Goal: Task Accomplishment & Management: Use online tool/utility

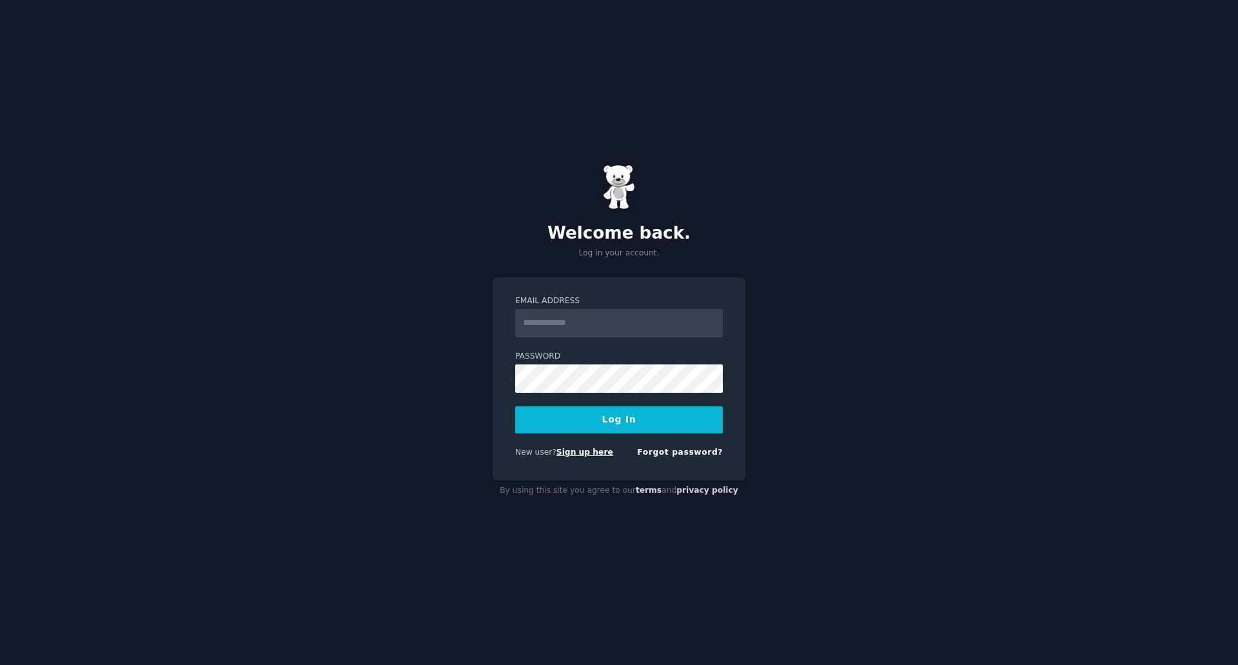
click at [575, 451] on link "Sign up here" at bounding box center [585, 452] width 57 height 9
type input "**********"
click at [515, 406] on button "Log In" at bounding box center [619, 419] width 208 height 27
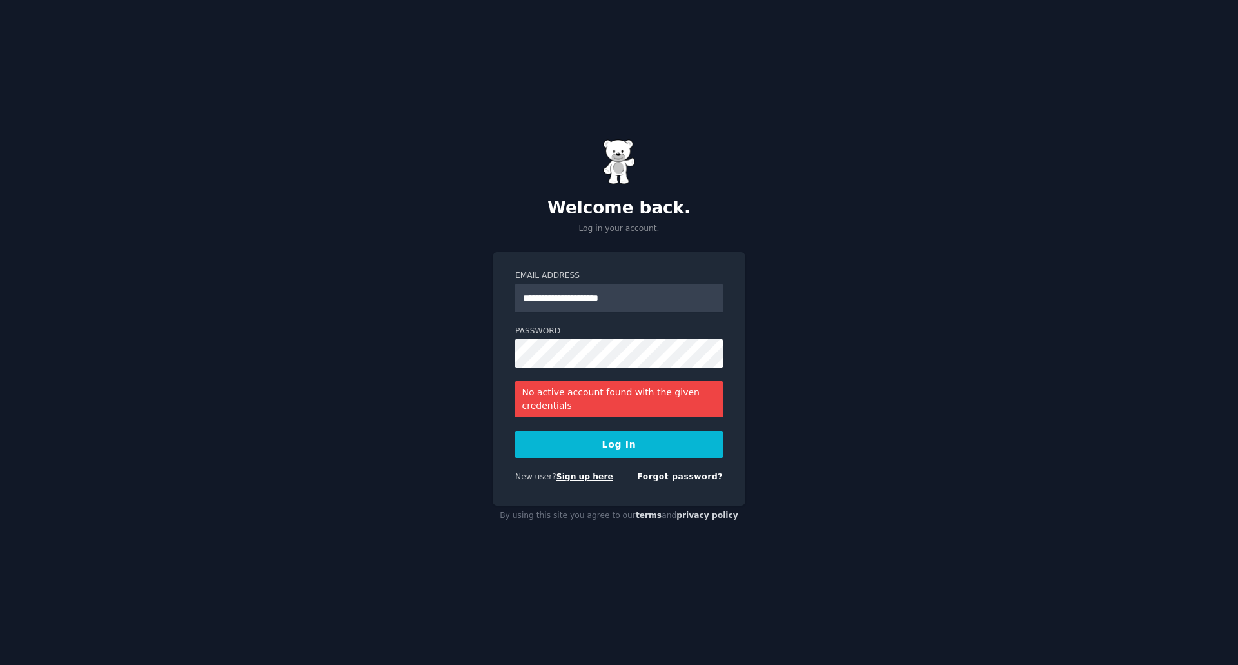
click at [585, 479] on link "Sign up here" at bounding box center [585, 476] width 57 height 9
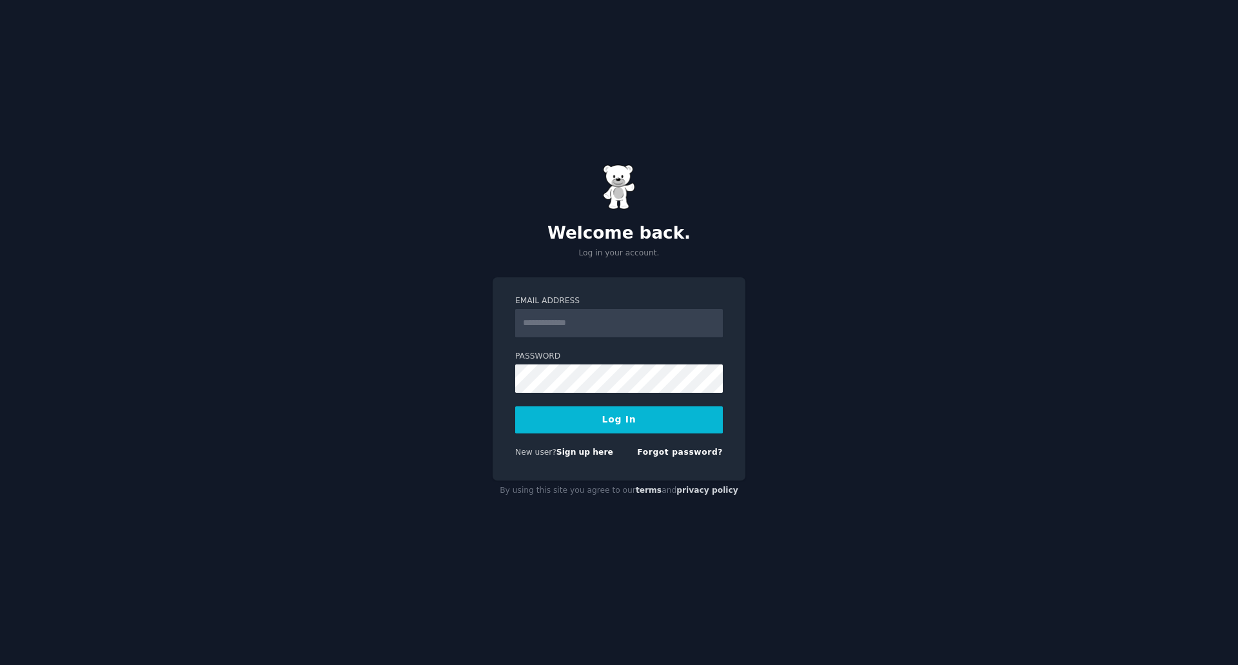
click at [693, 447] on div "Forgot password?" at bounding box center [680, 455] width 86 height 16
click at [698, 450] on link "Forgot password?" at bounding box center [680, 452] width 86 height 9
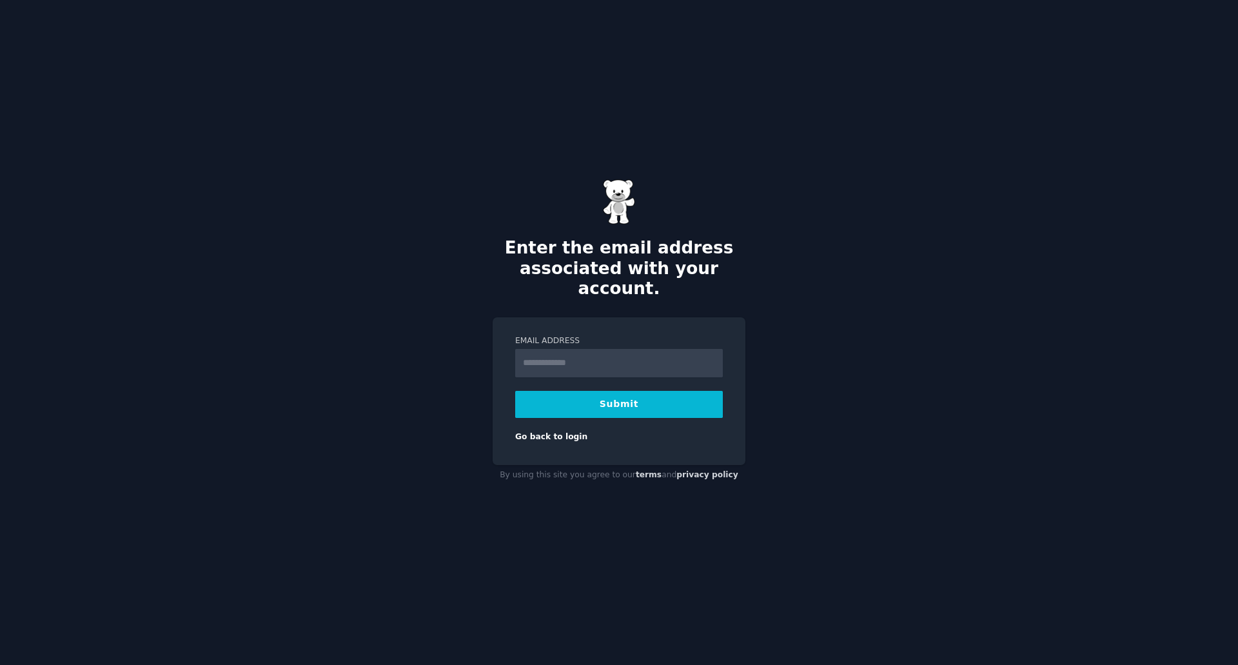
type input "**********"
click at [610, 392] on button "Submit" at bounding box center [619, 404] width 208 height 27
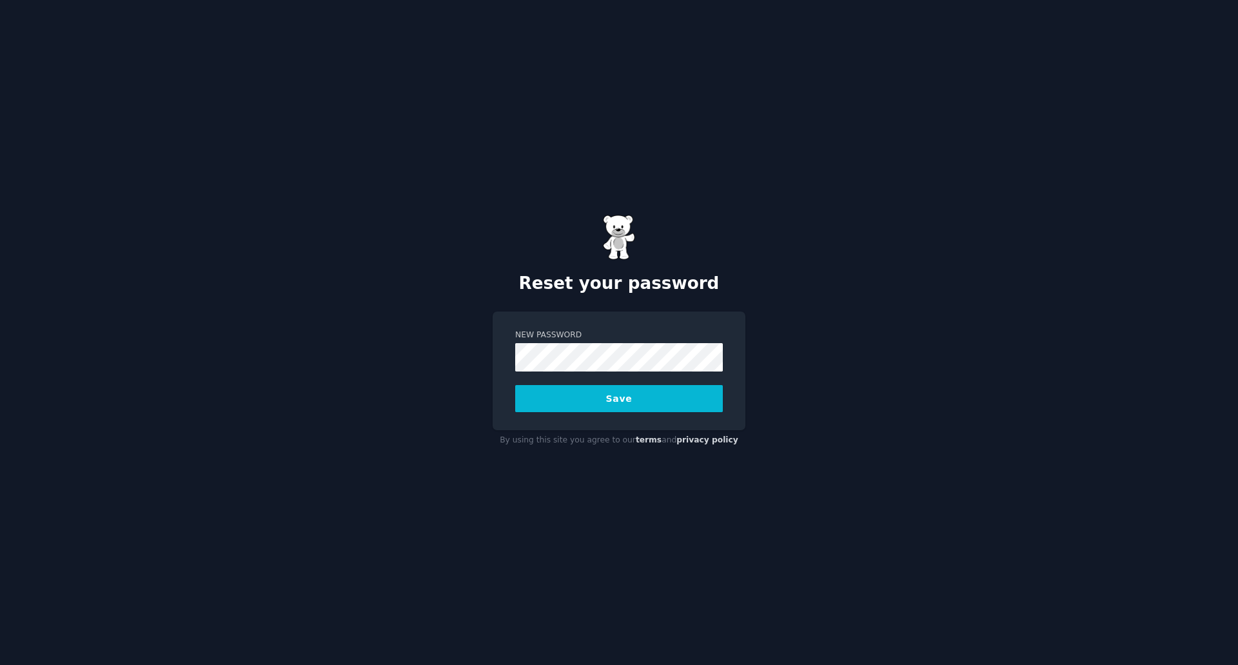
click at [646, 393] on button "Save" at bounding box center [619, 398] width 208 height 27
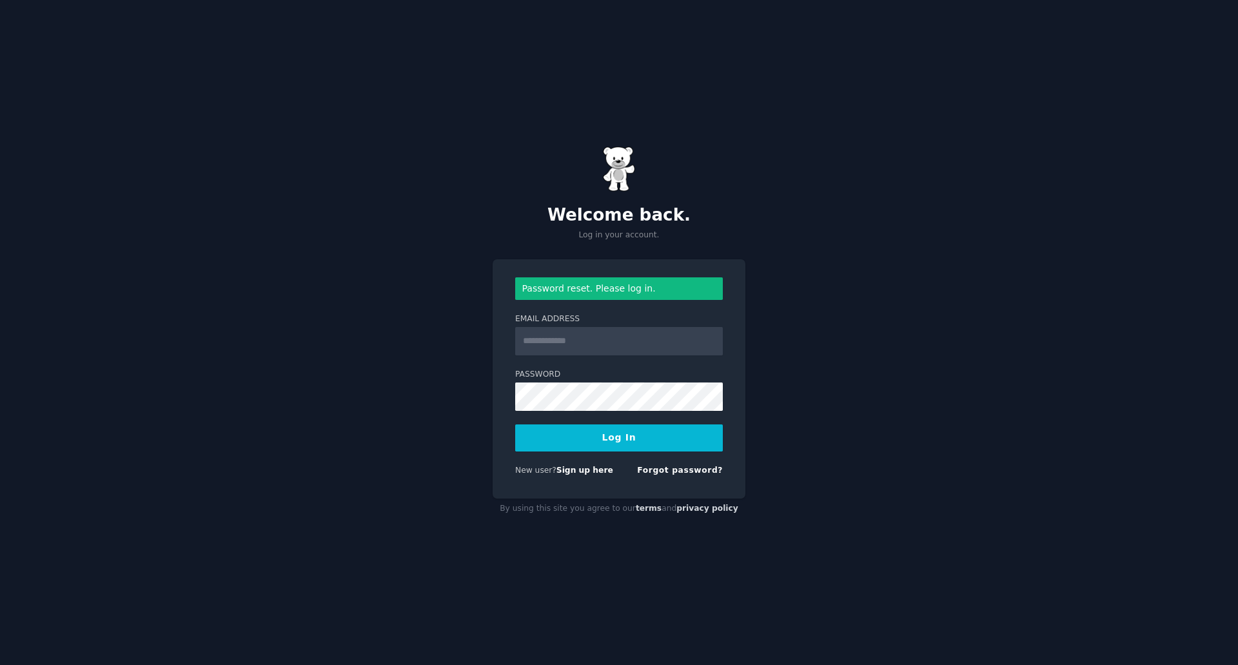
type input "**********"
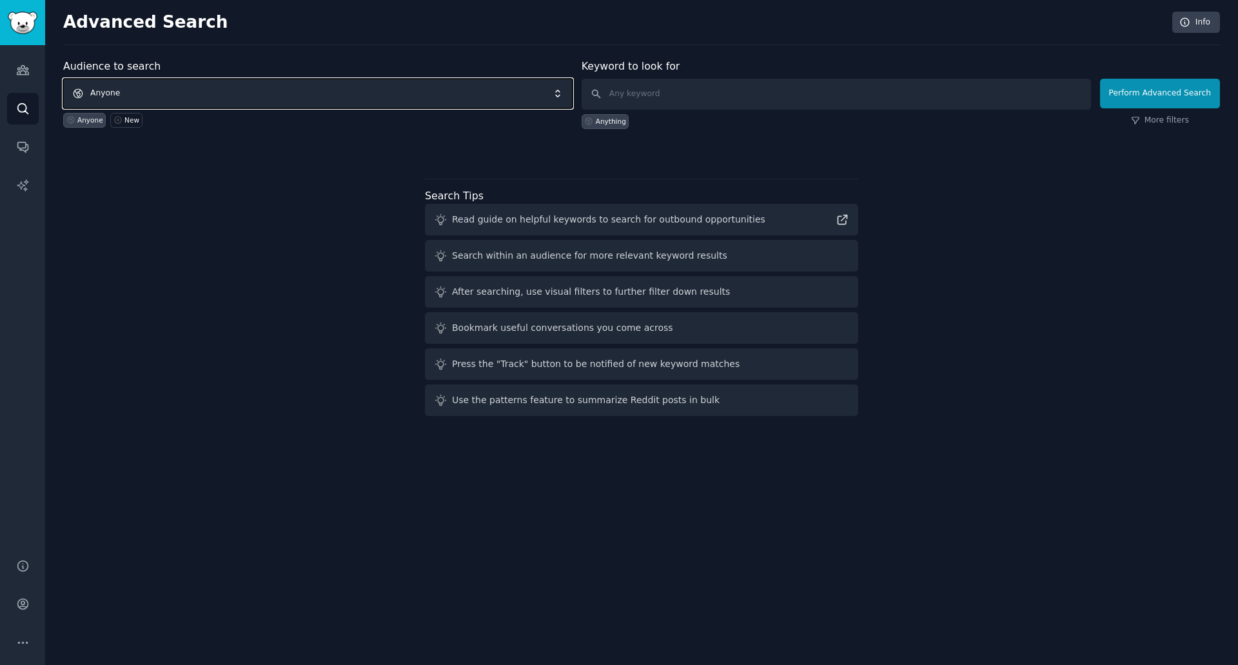
click at [319, 103] on span "Anyone" at bounding box center [318, 94] width 510 height 30
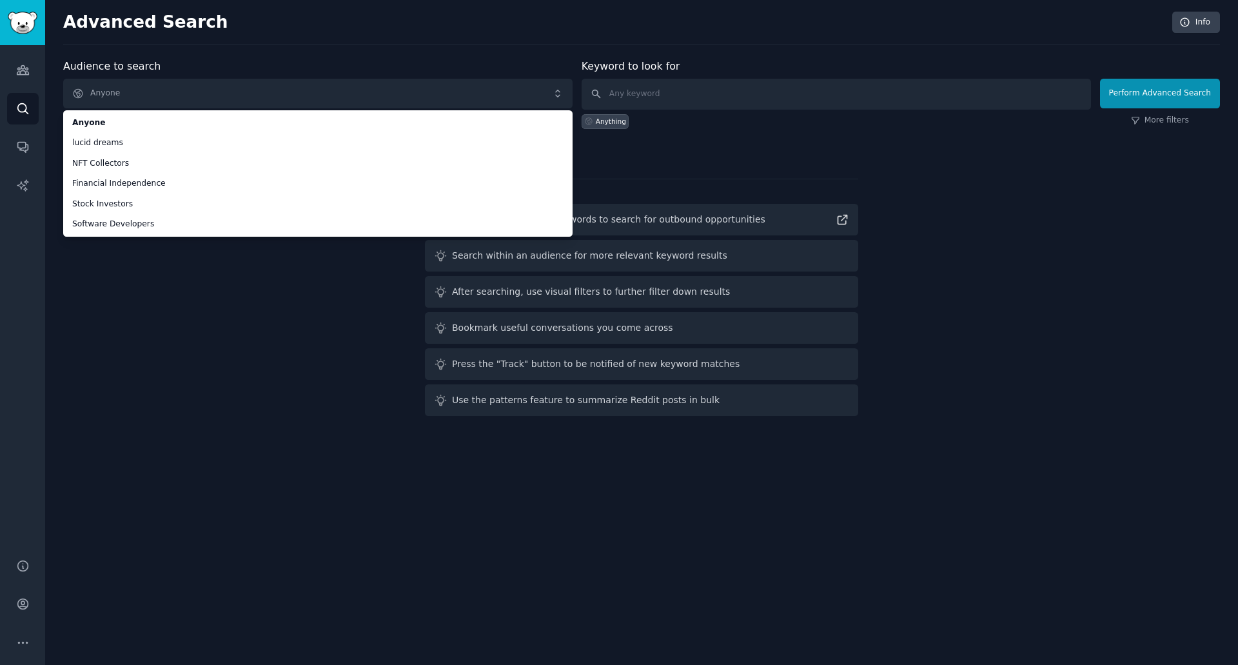
drag, startPoint x: 243, startPoint y: 264, endPoint x: 220, endPoint y: 229, distance: 42.0
click at [239, 248] on div "Audience to search Anyone Anyone lucid dreams NFT Collectors Financial Independ…" at bounding box center [641, 240] width 1157 height 362
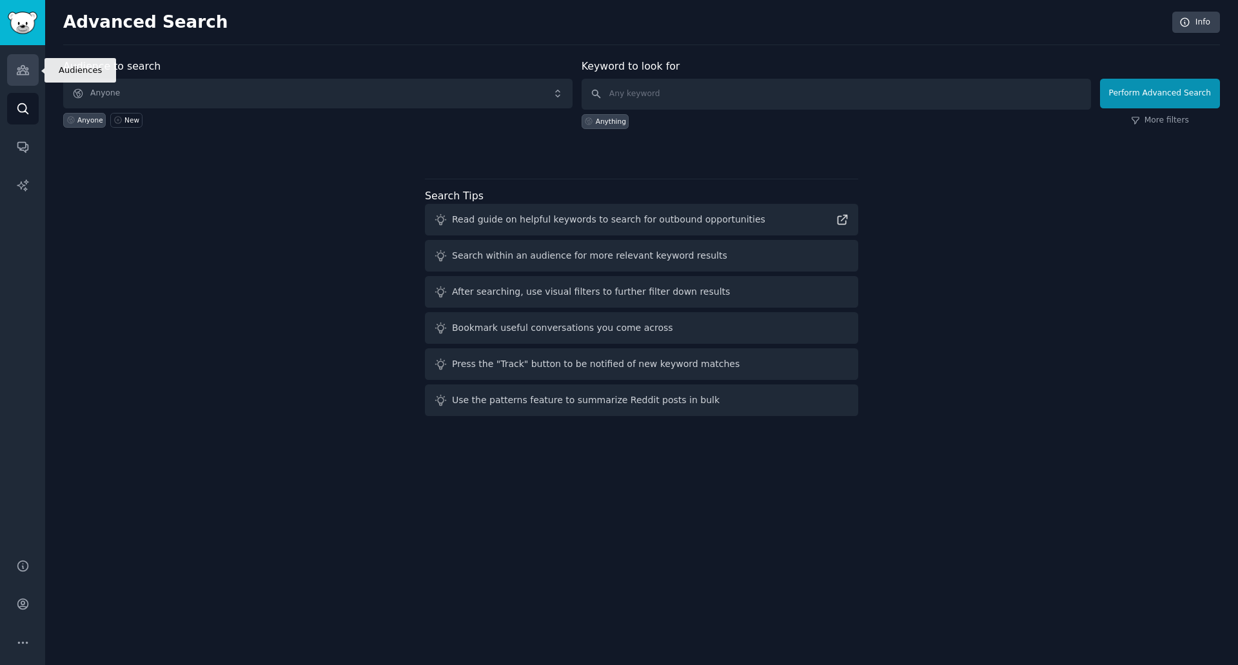
click at [13, 75] on link "Audiences" at bounding box center [23, 70] width 32 height 32
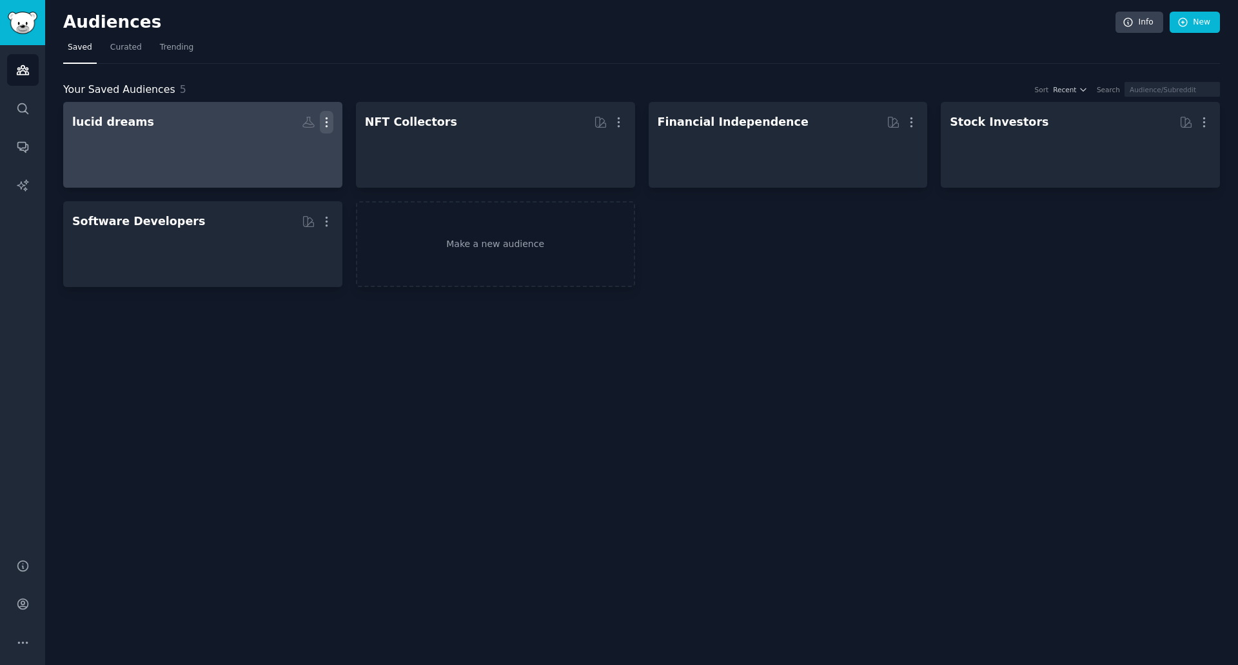
click at [329, 123] on icon "button" at bounding box center [327, 122] width 14 height 14
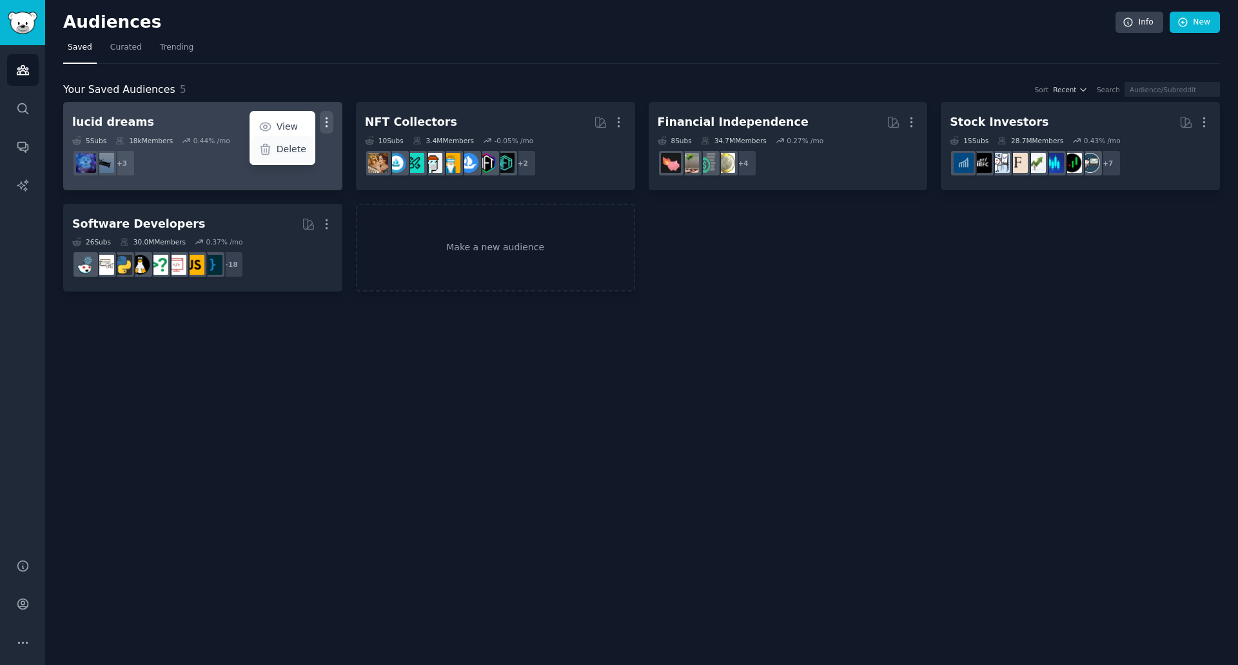
click at [300, 152] on p "Delete" at bounding box center [292, 150] width 30 height 14
click at [333, 124] on icon "button" at bounding box center [327, 122] width 14 height 14
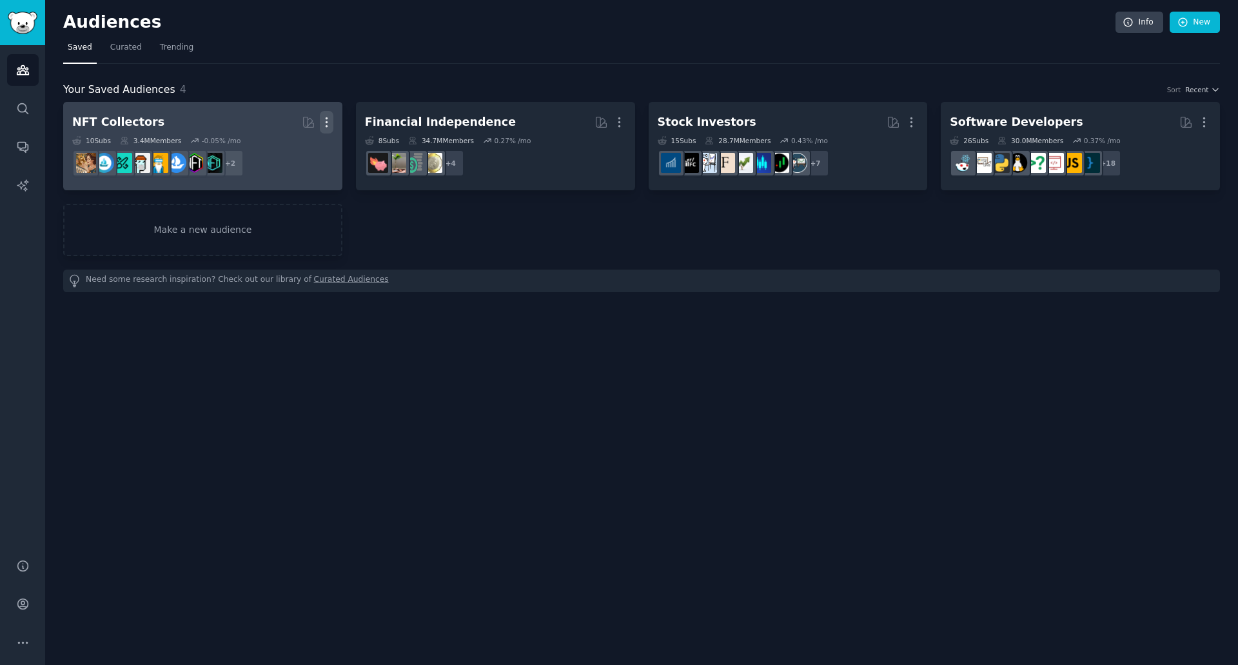
click at [325, 124] on icon "button" at bounding box center [327, 122] width 14 height 14
click at [292, 153] on p "Delete" at bounding box center [292, 150] width 30 height 14
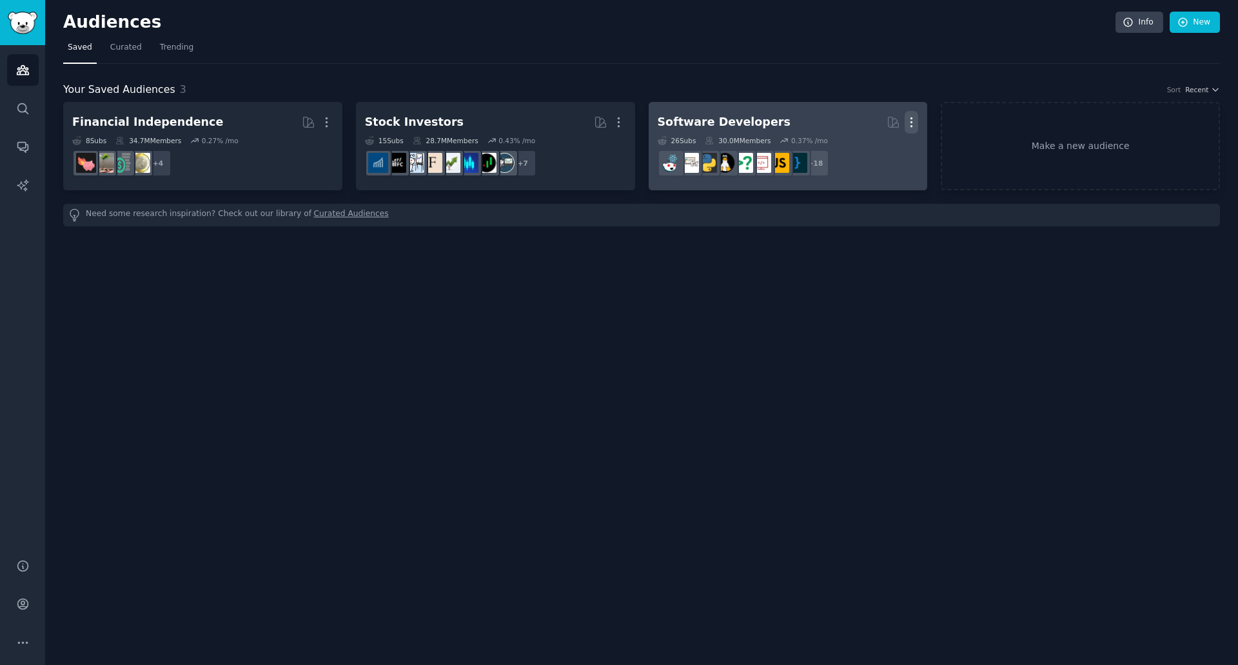
click at [916, 119] on icon "button" at bounding box center [912, 122] width 14 height 14
click at [847, 146] on icon at bounding box center [851, 150] width 14 height 14
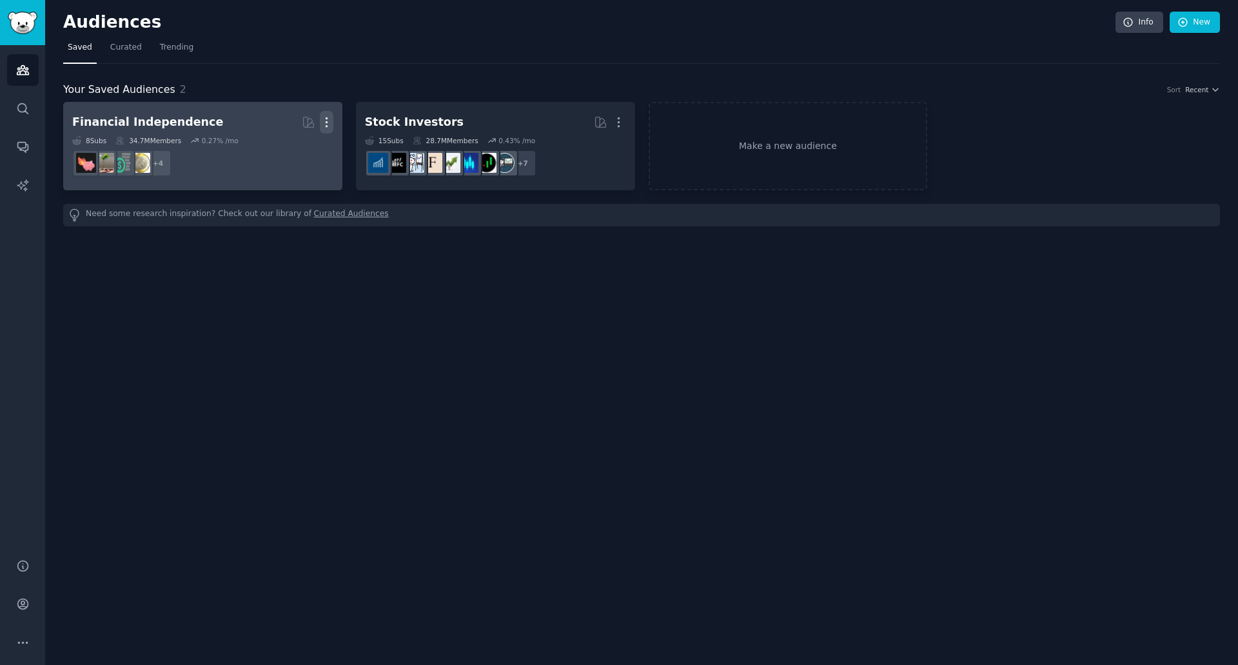
click at [330, 121] on icon "button" at bounding box center [327, 122] width 14 height 14
click at [302, 159] on div "Delete" at bounding box center [282, 149] width 61 height 27
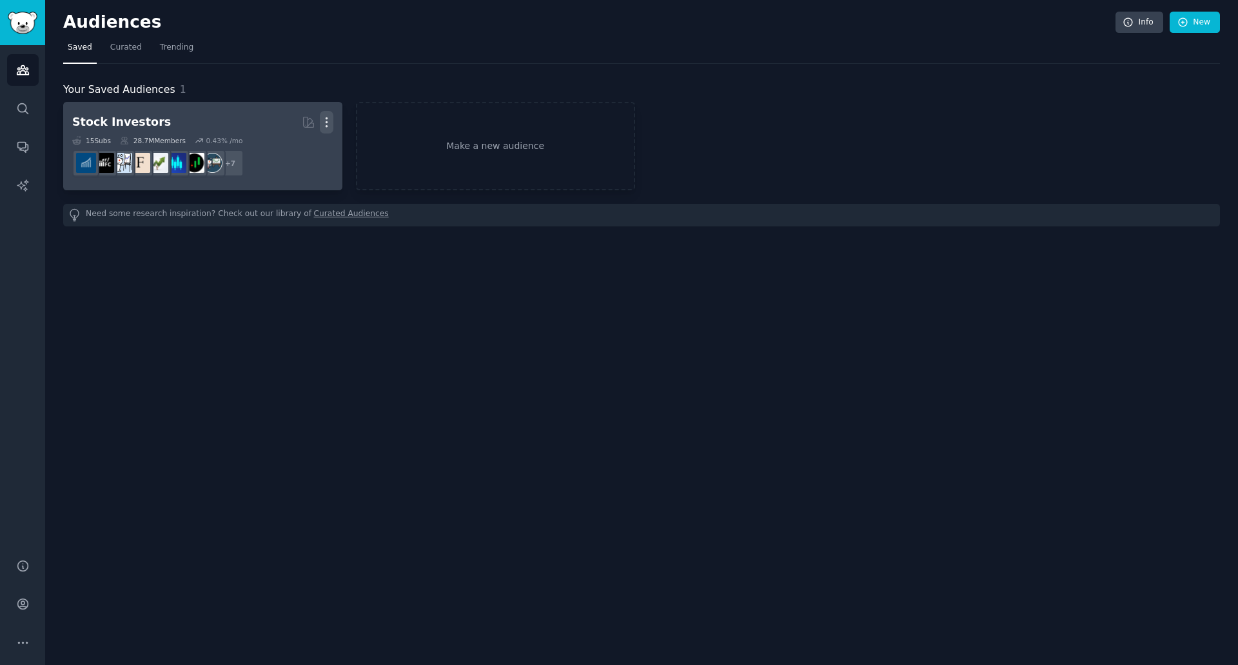
click at [326, 119] on icon "button" at bounding box center [327, 122] width 14 height 14
click at [292, 141] on div "Delete" at bounding box center [282, 149] width 61 height 27
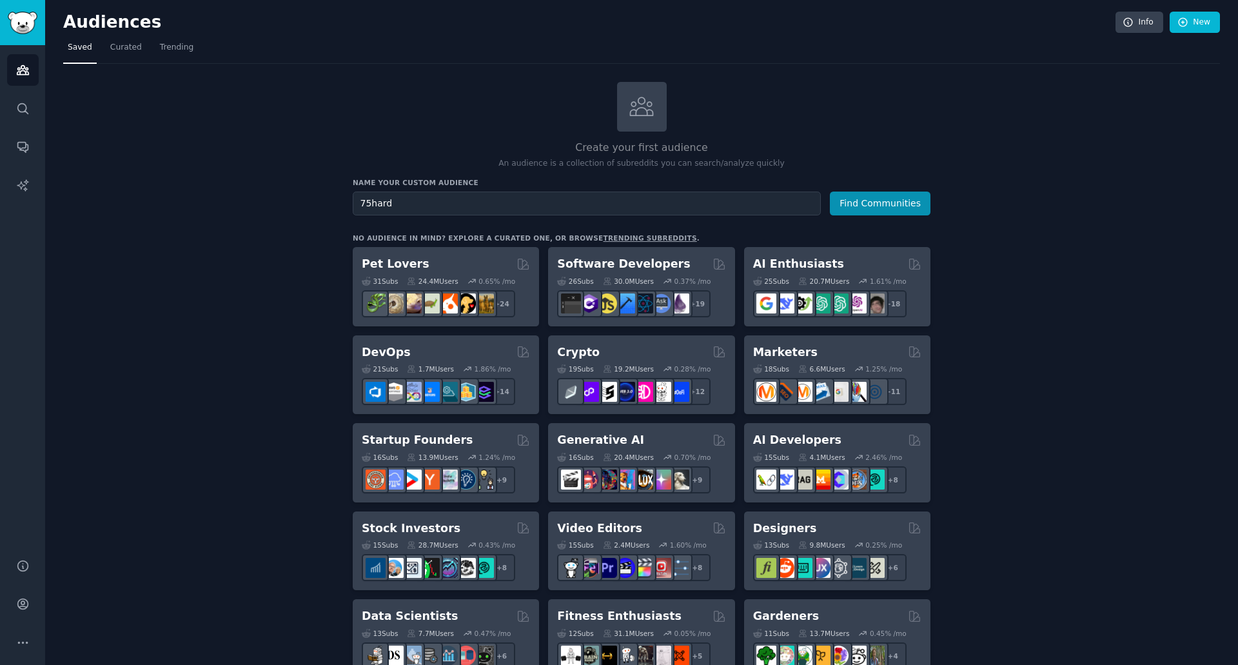
type input "75hard"
click at [830, 192] on button "Find Communities" at bounding box center [880, 204] width 101 height 24
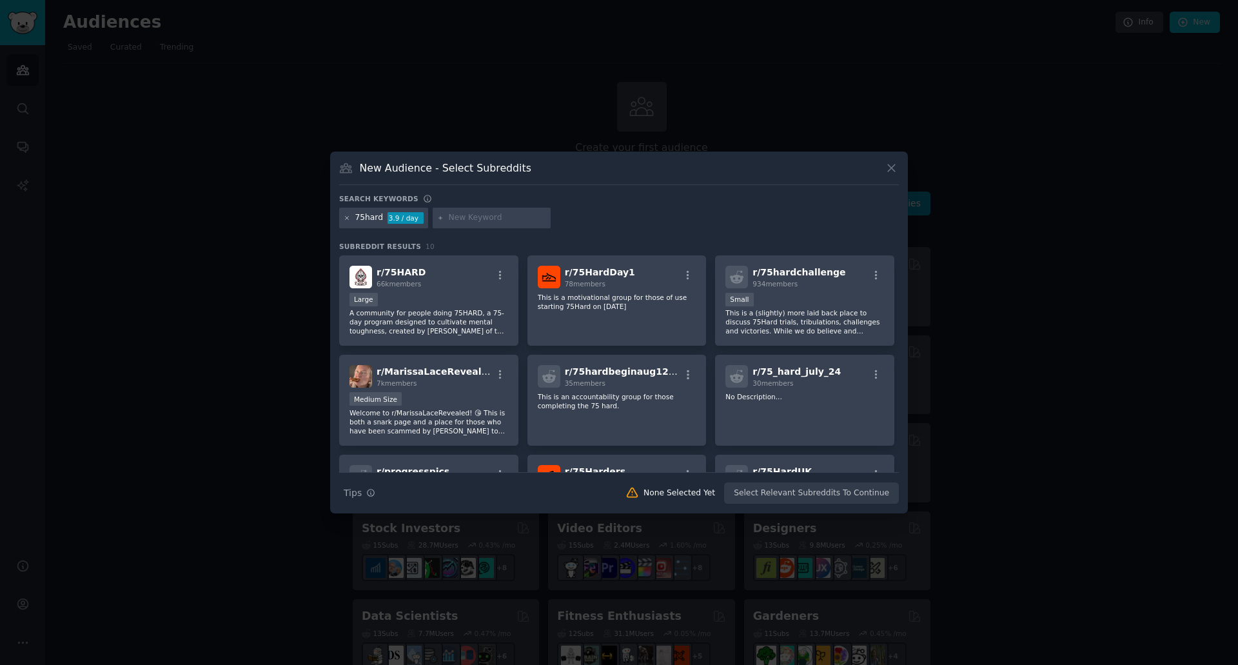
click at [344, 220] on icon at bounding box center [347, 218] width 7 height 7
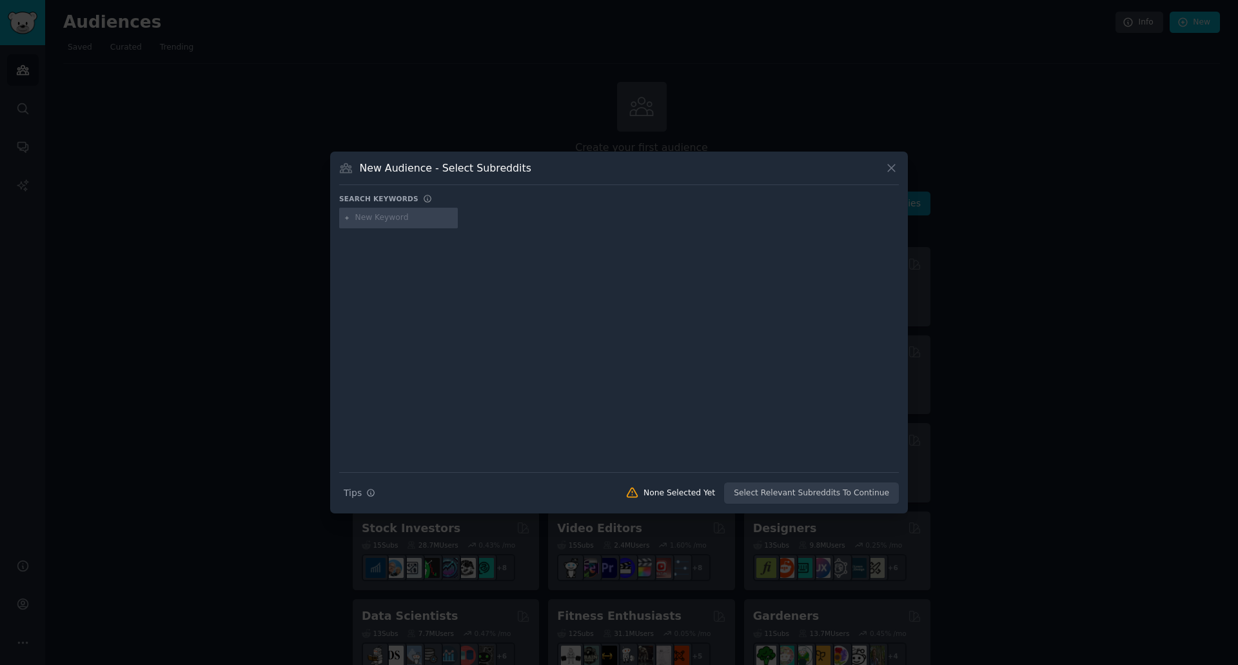
click at [377, 214] on input "text" at bounding box center [404, 218] width 98 height 12
type input "75 hard"
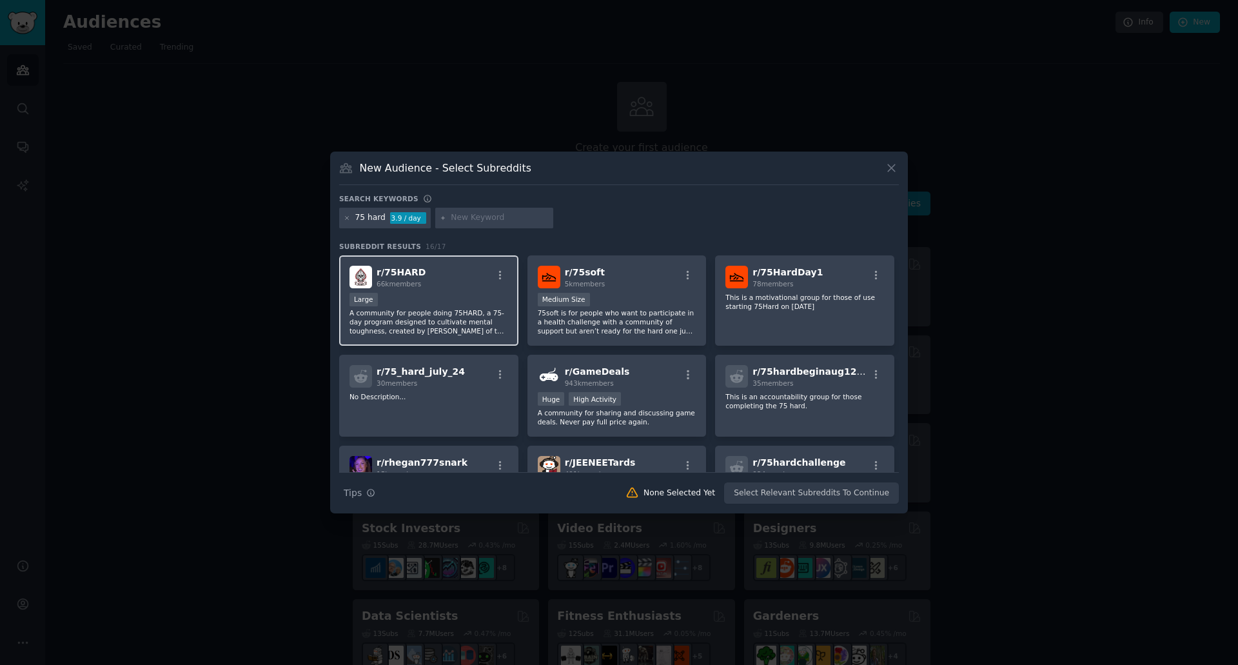
click at [423, 280] on div "r/ 75HARD 66k members" at bounding box center [429, 277] width 159 height 23
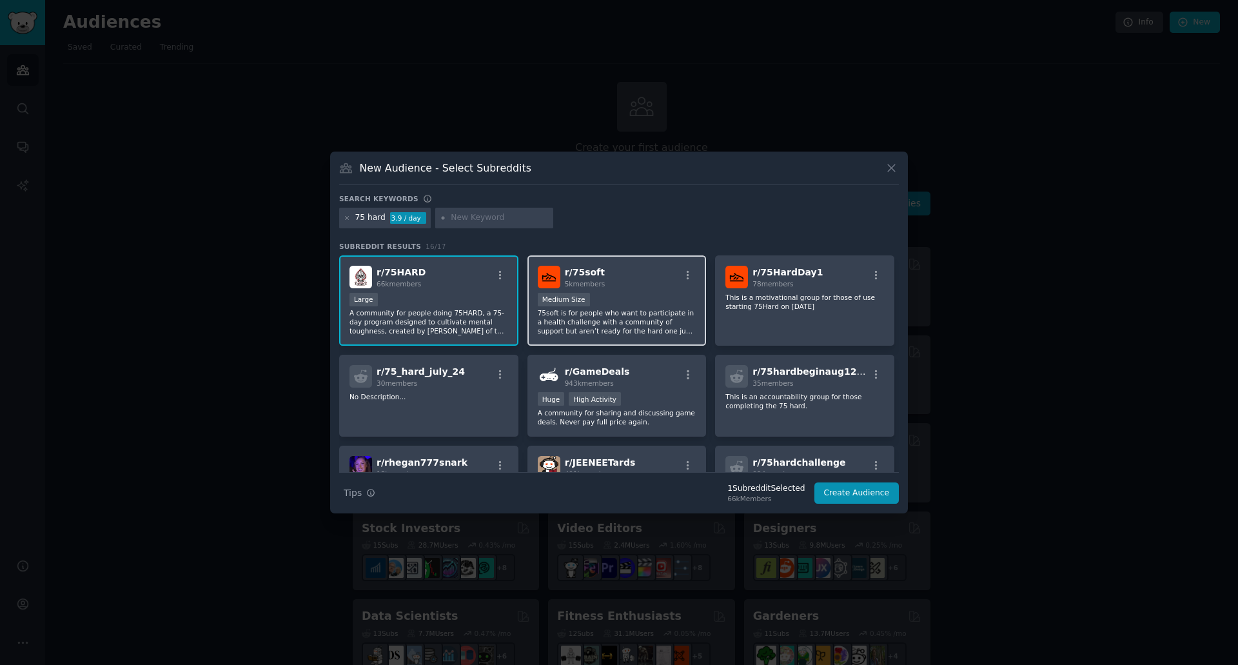
click at [652, 307] on div "Medium Size" at bounding box center [617, 301] width 159 height 16
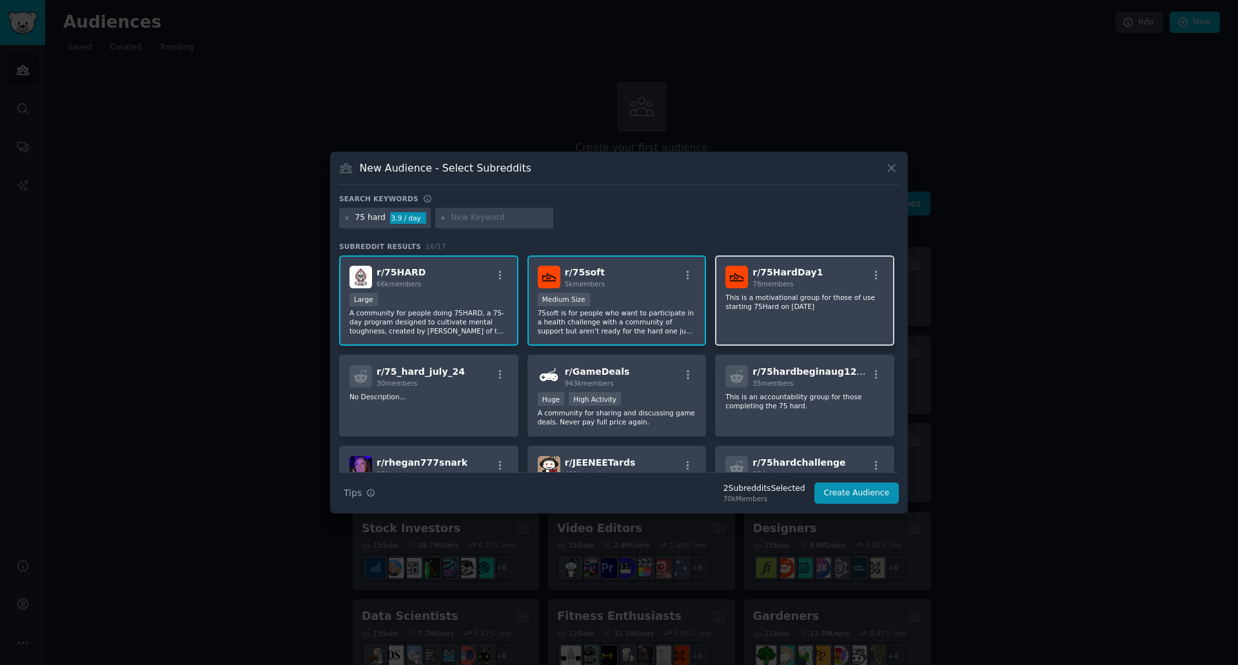
click at [837, 314] on div "r/ 75HardDay1 78 members This is a motivational group for those of use starting…" at bounding box center [804, 300] width 179 height 91
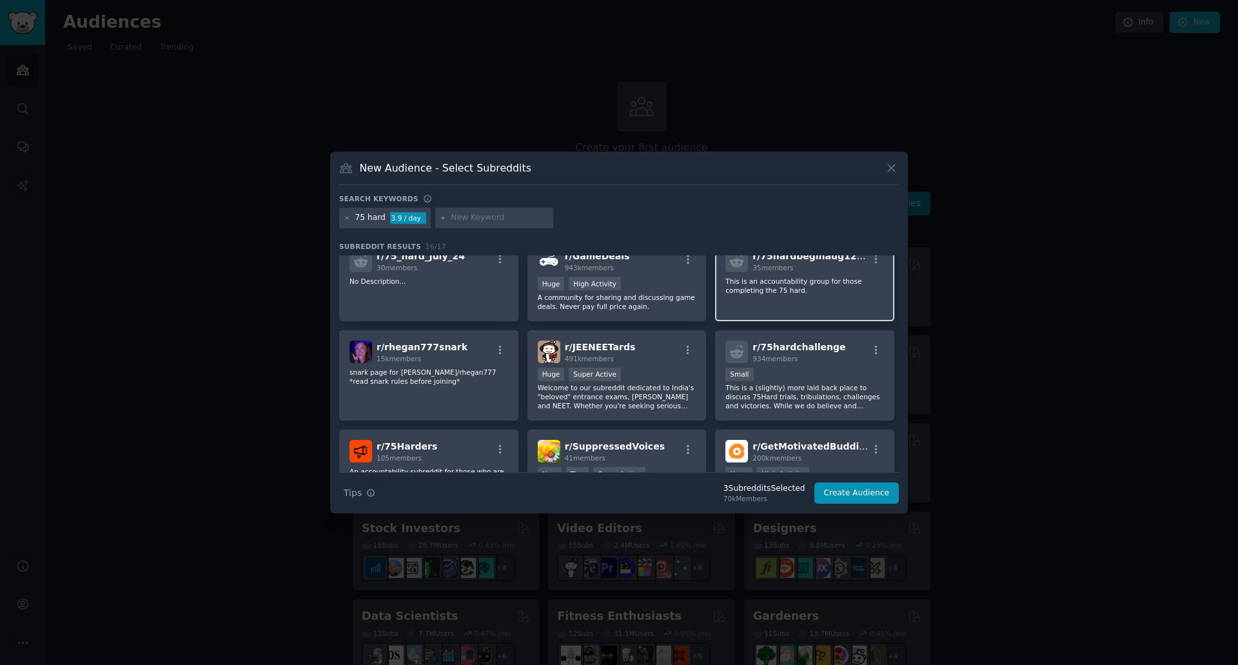
scroll to position [129, 0]
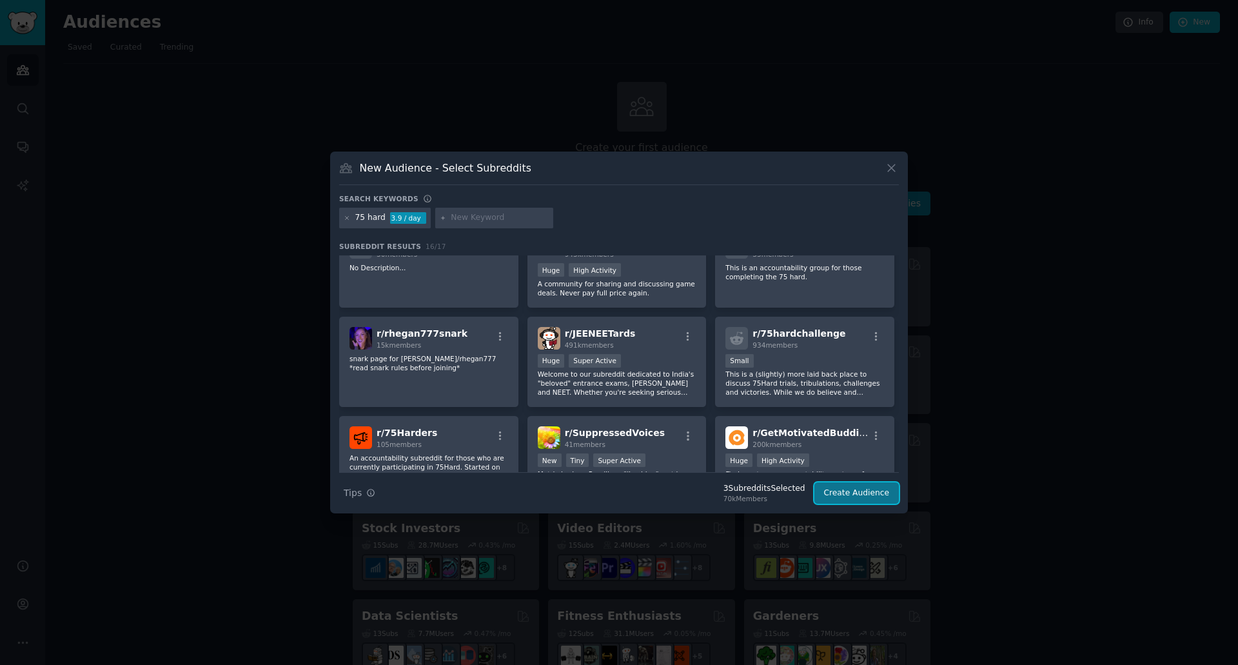
click at [881, 499] on button "Create Audience" at bounding box center [857, 493] width 85 height 22
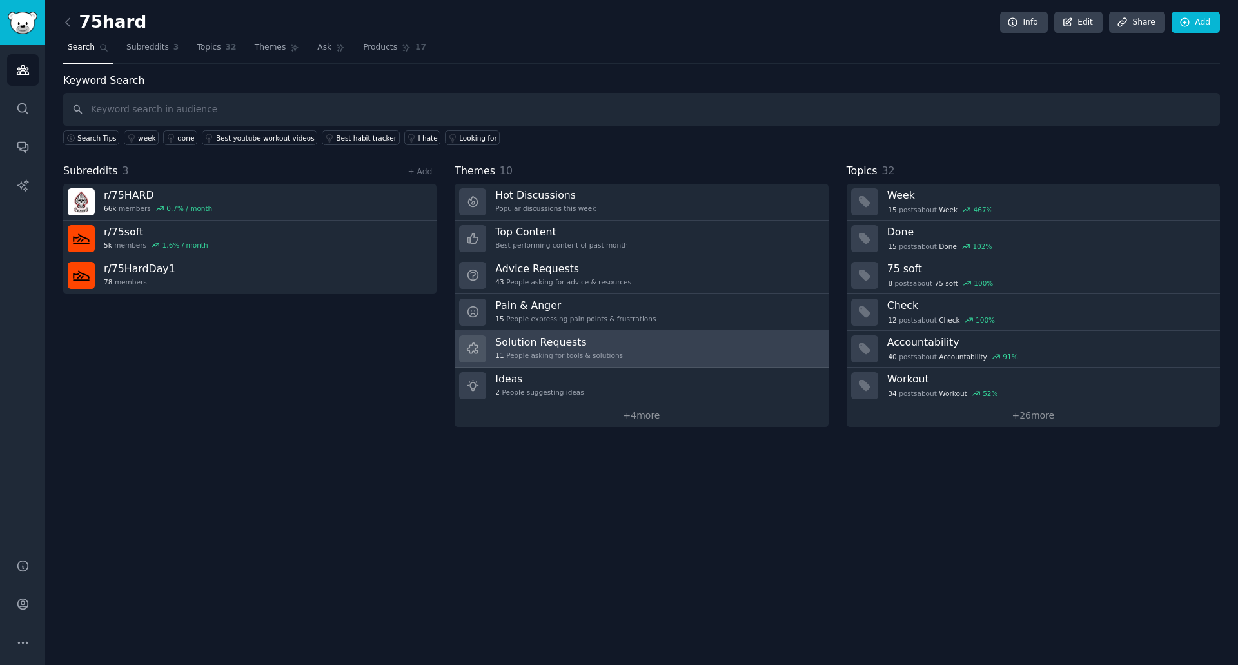
click at [590, 359] on div "11 People asking for tools & solutions" at bounding box center [559, 355] width 128 height 9
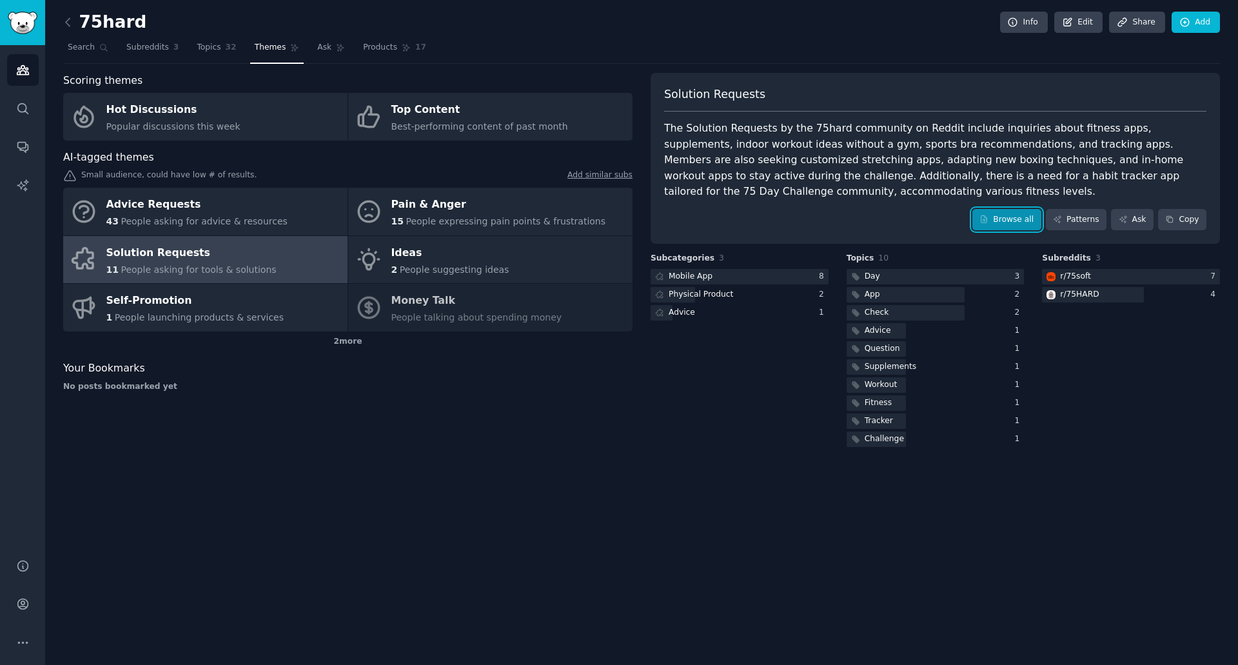
click at [1002, 220] on link "Browse all" at bounding box center [1007, 220] width 69 height 22
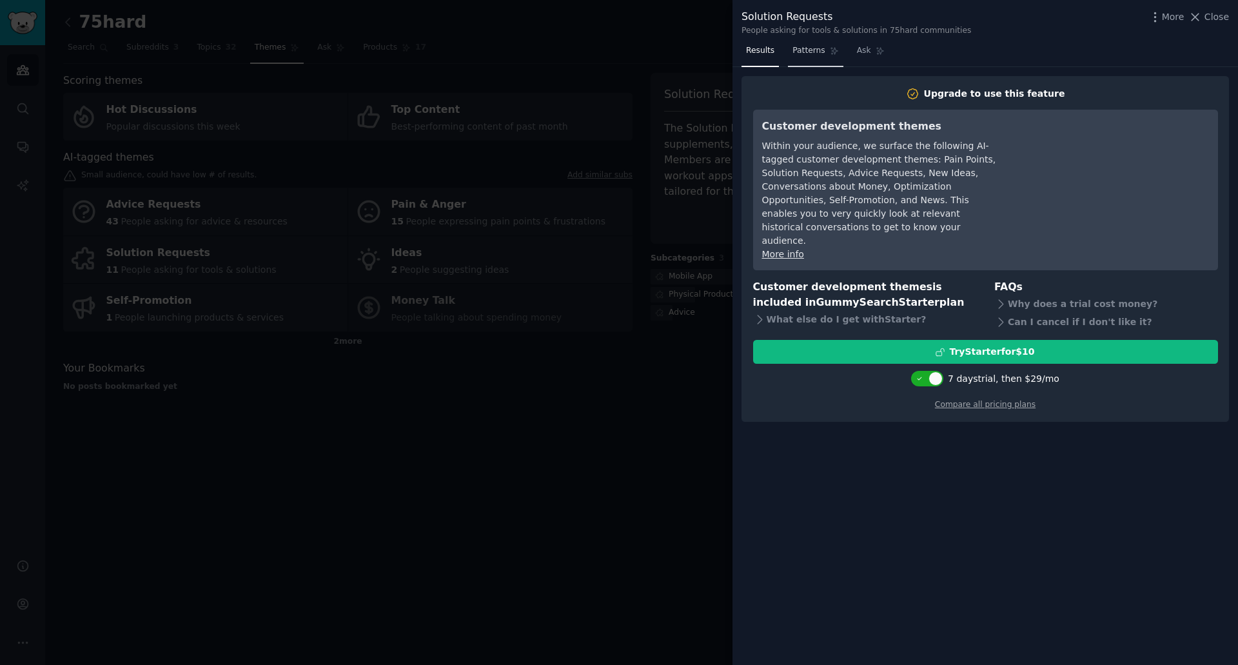
click at [800, 57] on link "Patterns" at bounding box center [815, 54] width 55 height 26
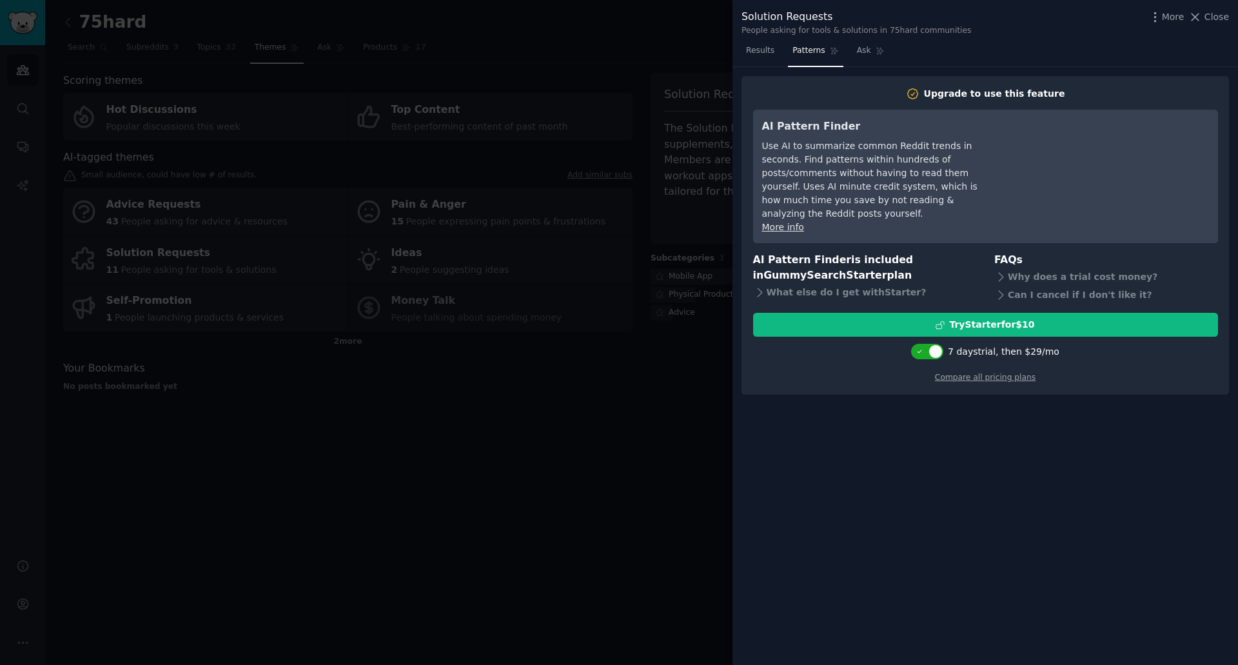
click at [558, 571] on div at bounding box center [619, 332] width 1238 height 665
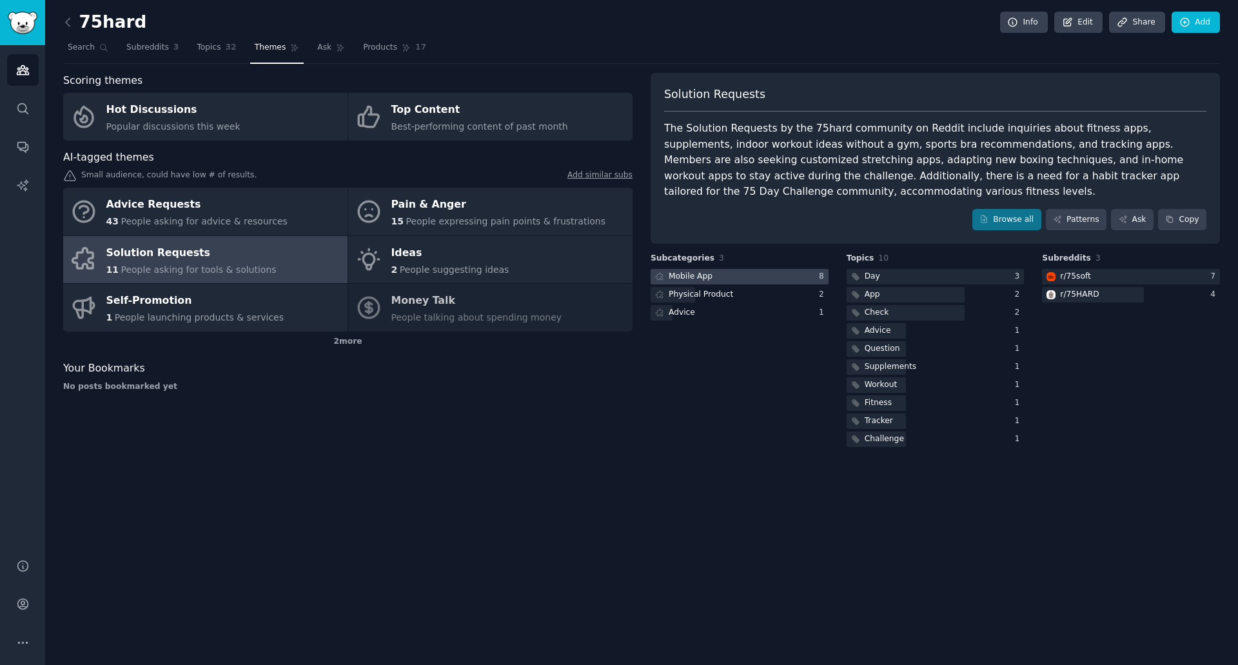
click at [740, 272] on div at bounding box center [740, 277] width 178 height 16
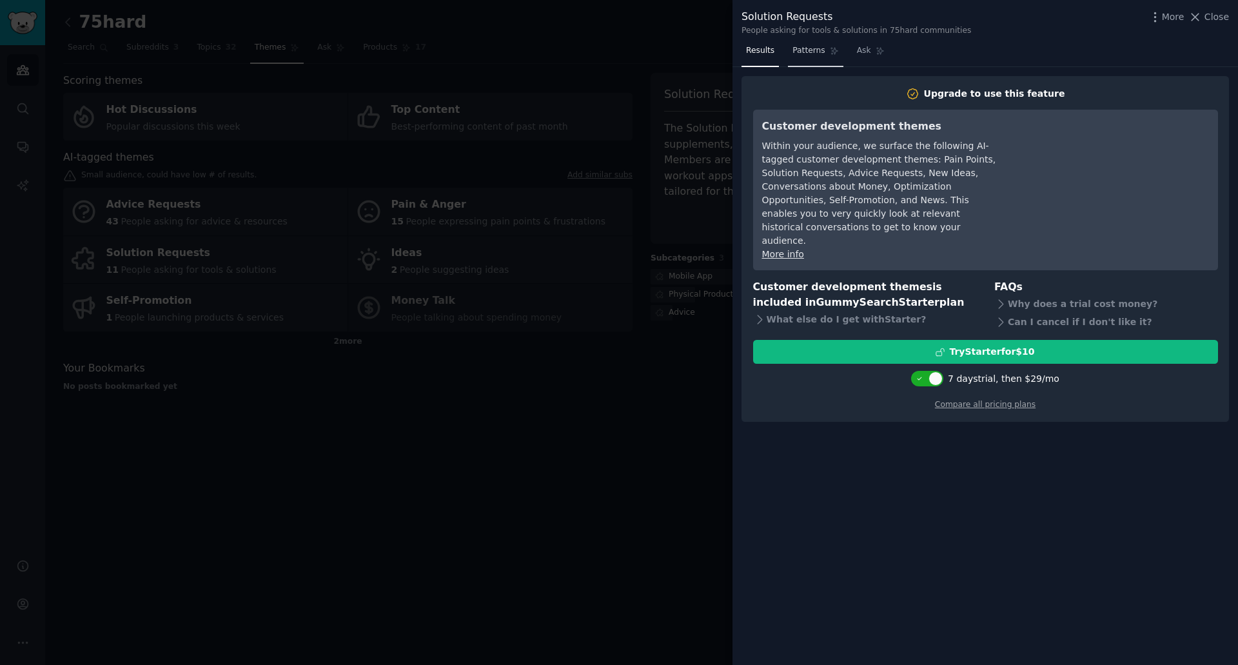
click at [794, 55] on span "Patterns" at bounding box center [809, 51] width 32 height 12
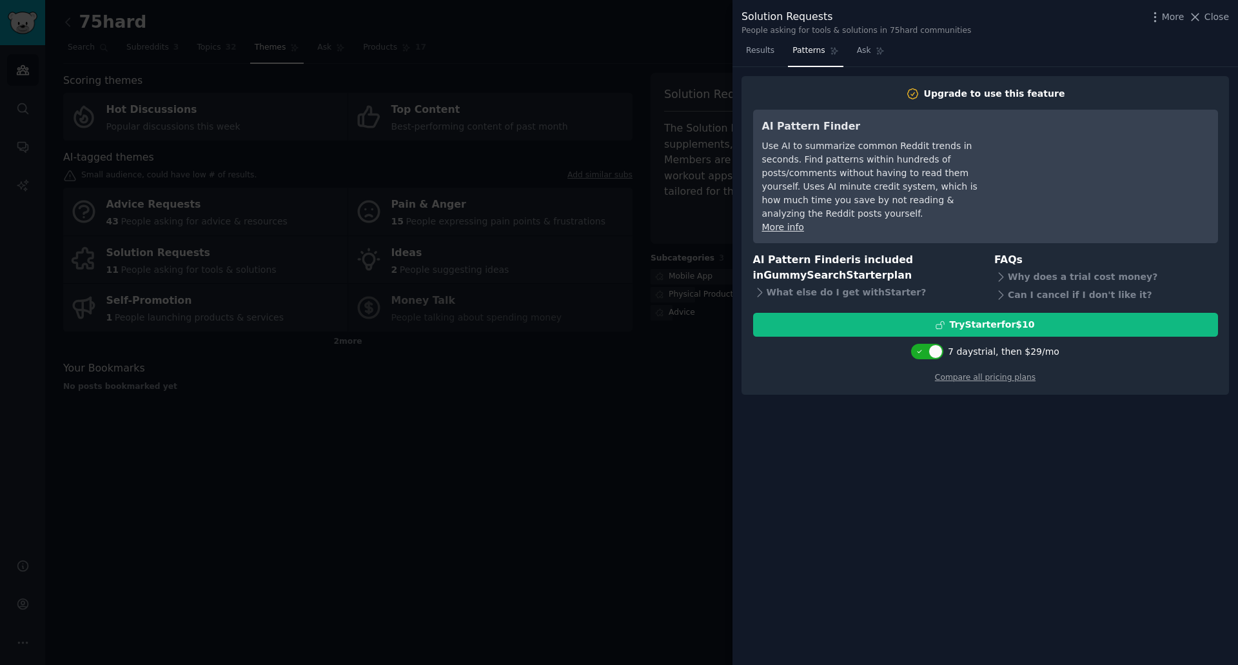
click at [653, 483] on div at bounding box center [619, 332] width 1238 height 665
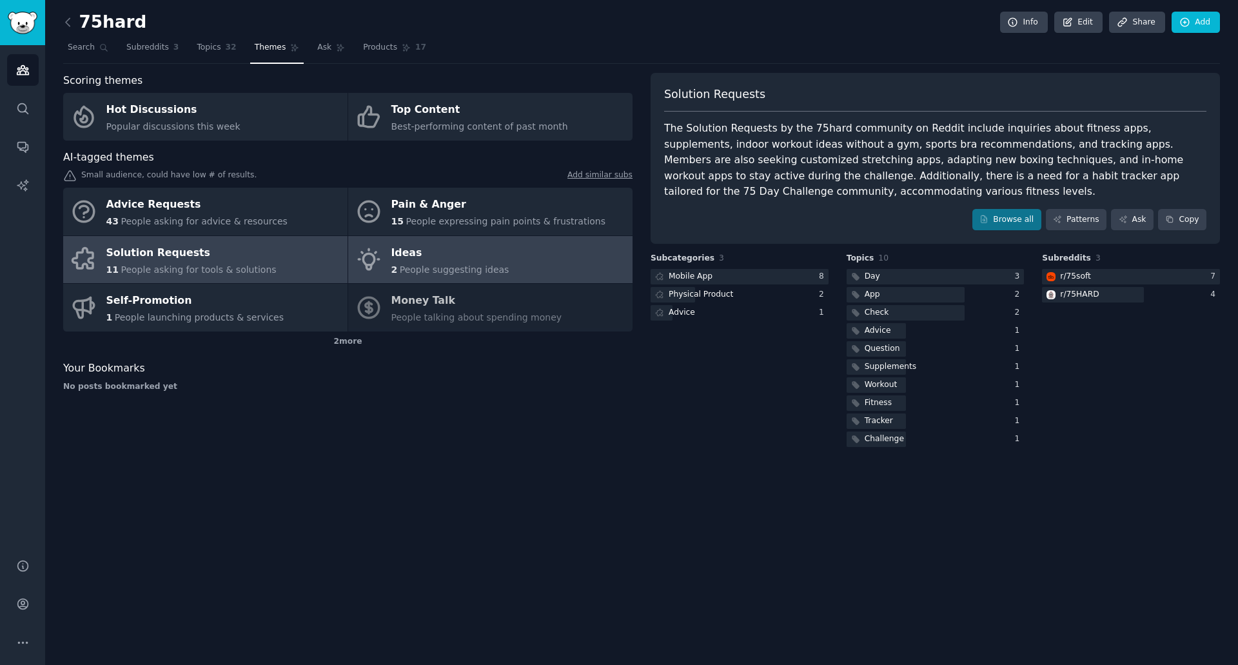
click at [452, 257] on div "Ideas" at bounding box center [451, 253] width 118 height 21
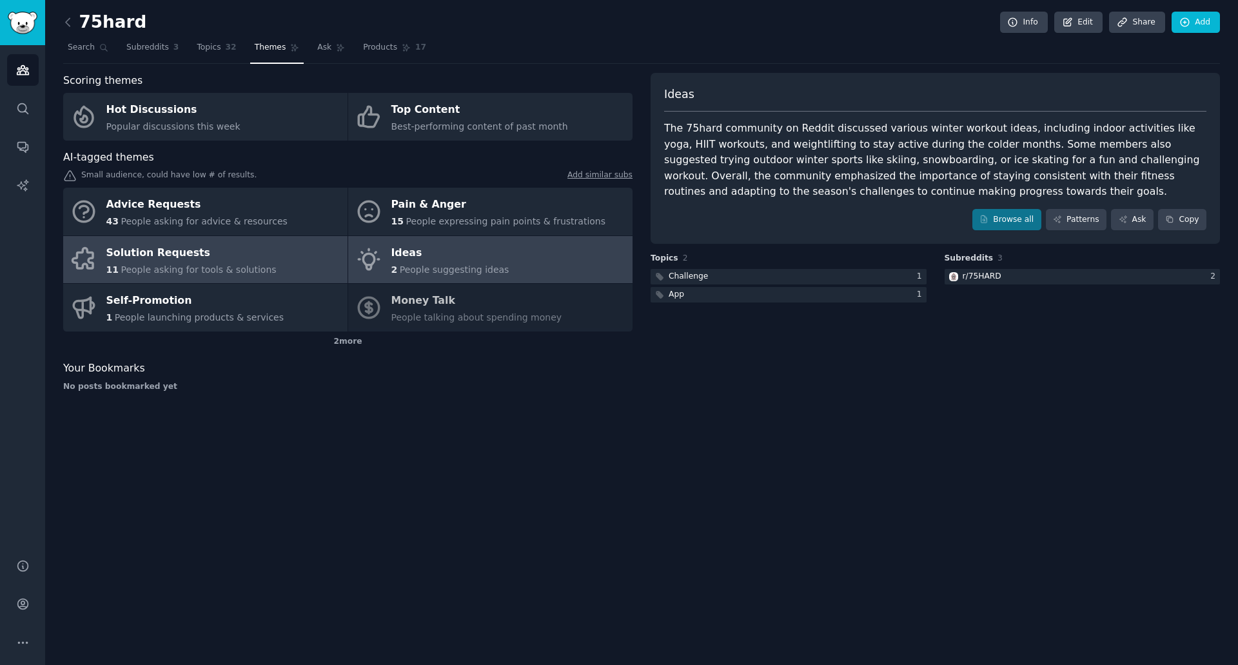
click at [280, 258] on link "Solution Requests 11 People asking for tools & solutions" at bounding box center [205, 260] width 284 height 48
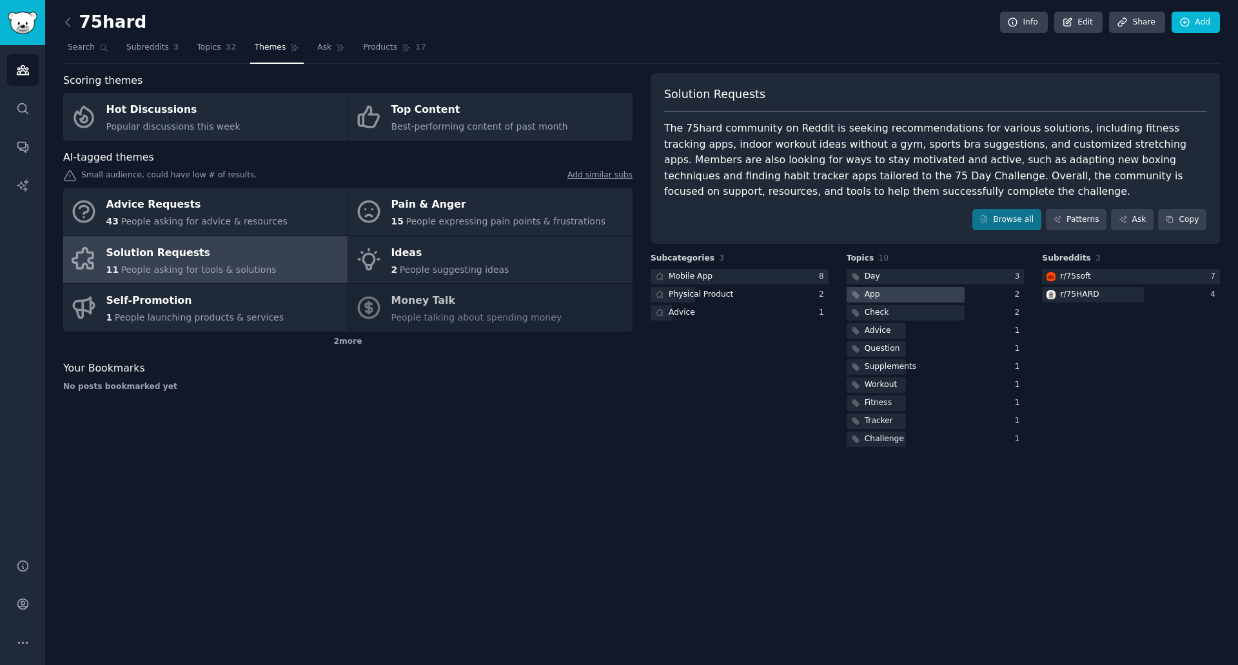
click at [897, 290] on div at bounding box center [906, 295] width 119 height 16
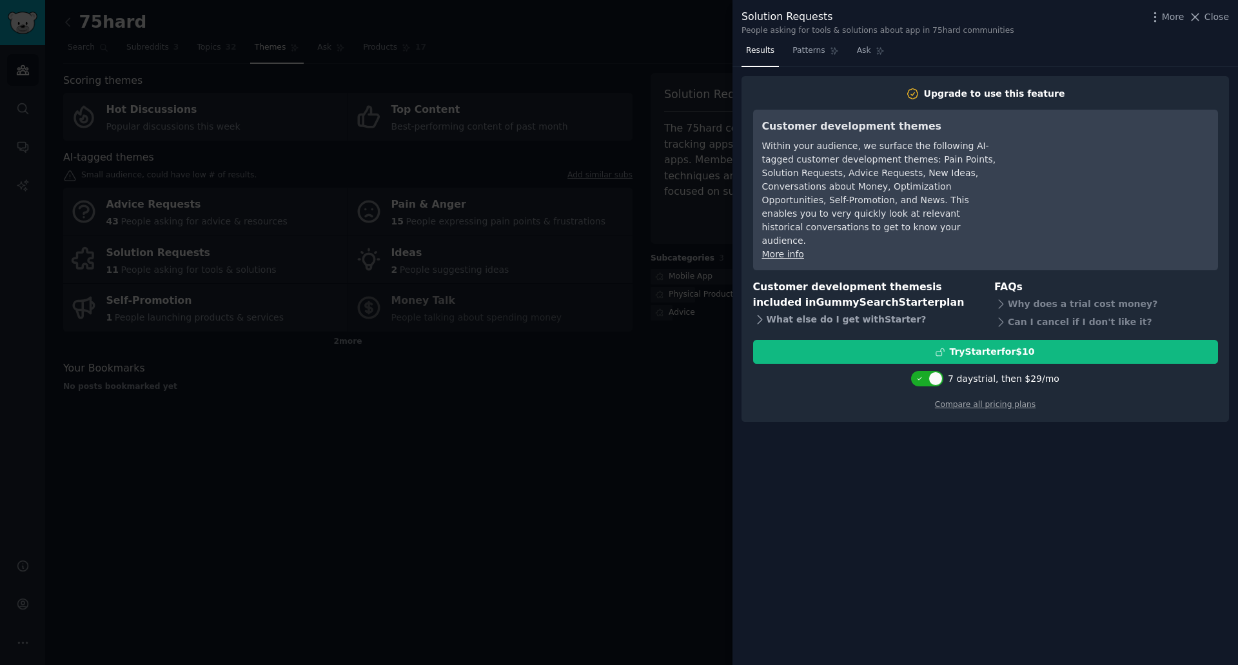
click at [816, 311] on div "What else do I get with Starter ?" at bounding box center [865, 320] width 224 height 18
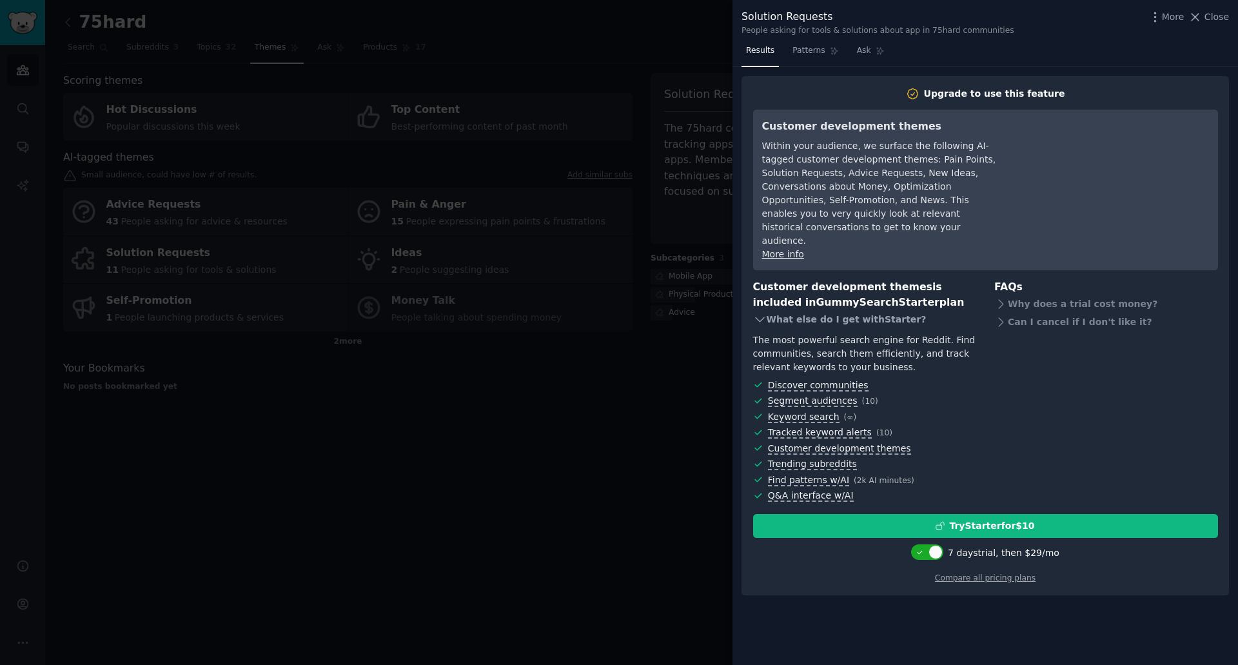
click at [816, 311] on div "What else do I get with Starter ?" at bounding box center [865, 320] width 224 height 18
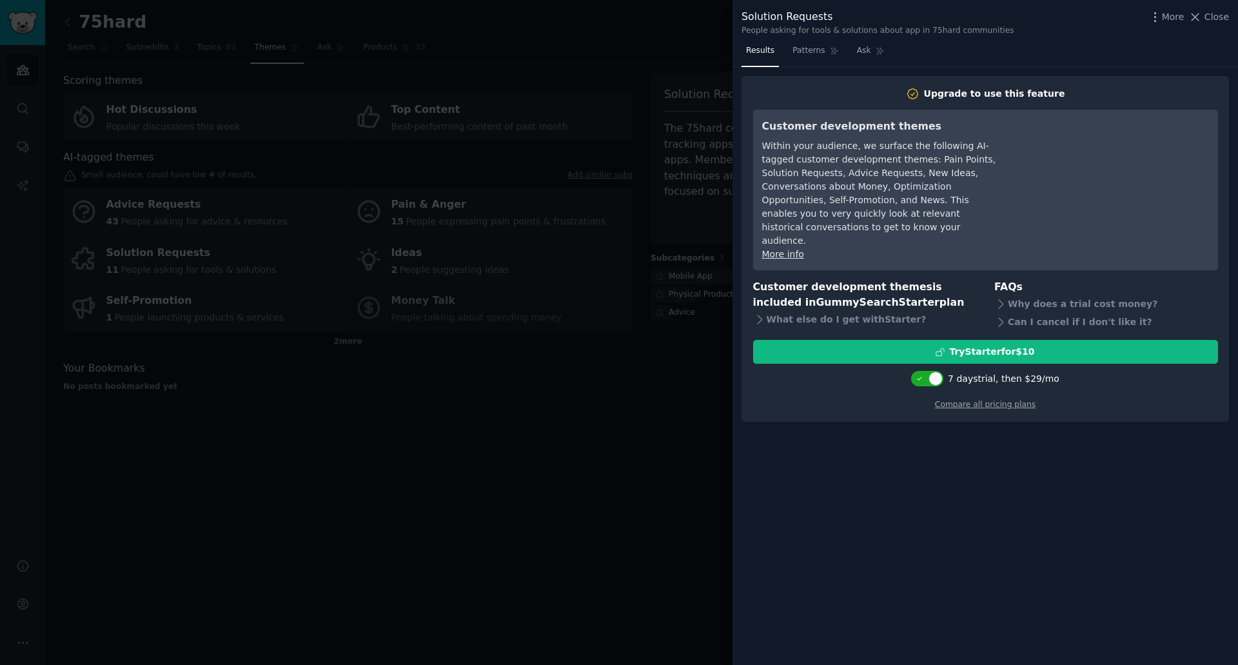
click at [543, 425] on div at bounding box center [619, 332] width 1238 height 665
